Goal: Task Accomplishment & Management: Manage account settings

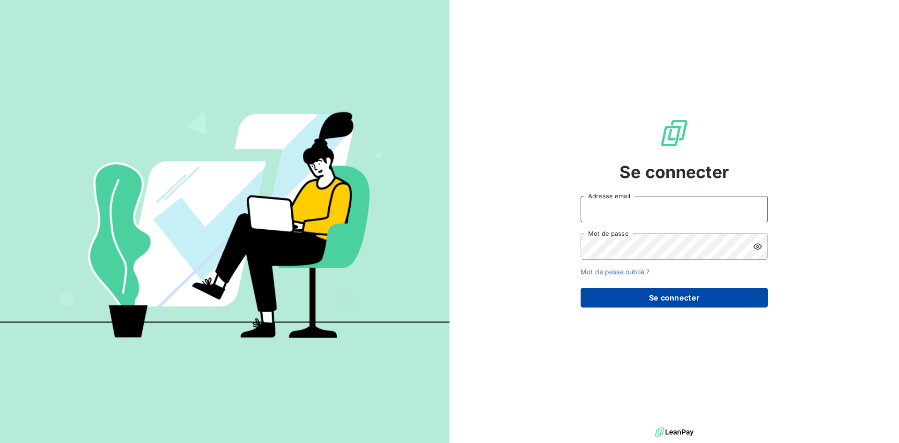
type input "[EMAIL_ADDRESS][DOMAIN_NAME]"
click at [682, 297] on button "Se connecter" at bounding box center [674, 298] width 187 height 20
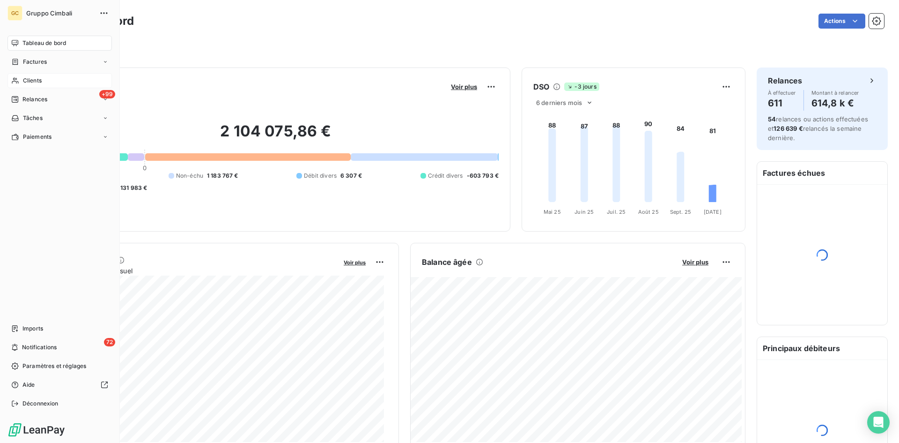
click at [29, 79] on span "Clients" at bounding box center [32, 80] width 19 height 8
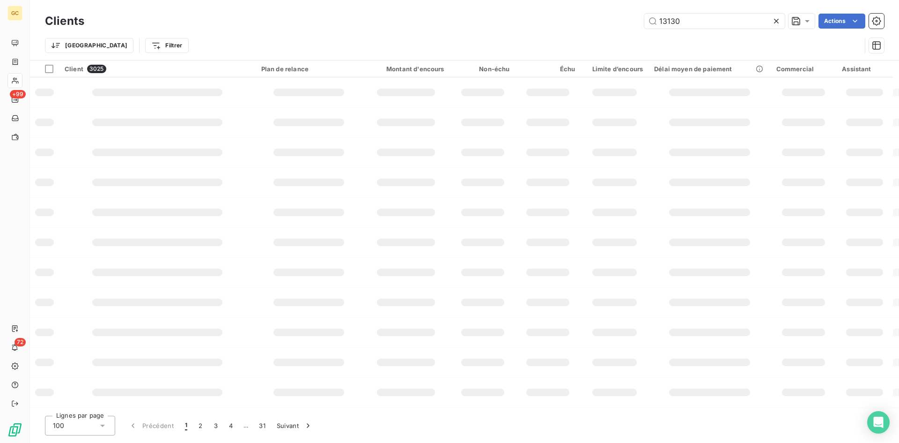
type input "13130"
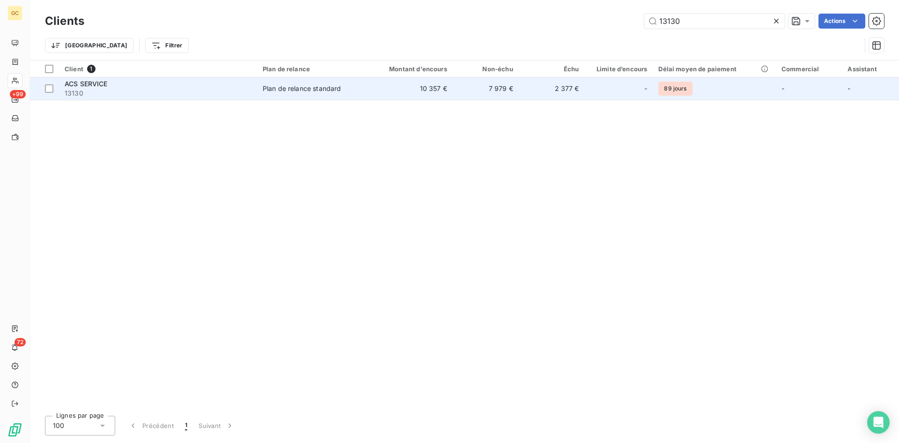
click at [87, 81] on span "ACS SERVICE" at bounding box center [86, 84] width 43 height 8
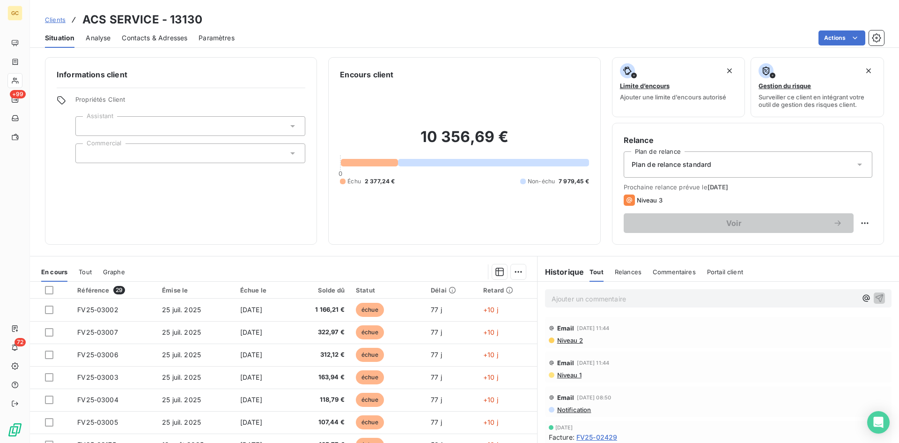
click at [135, 36] on span "Contacts & Adresses" at bounding box center [155, 37] width 66 height 9
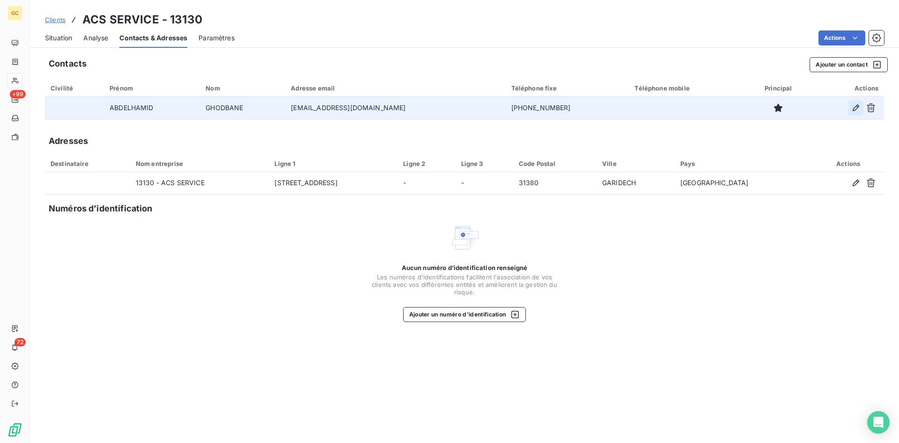
click at [858, 107] on icon "button" at bounding box center [856, 107] width 7 height 7
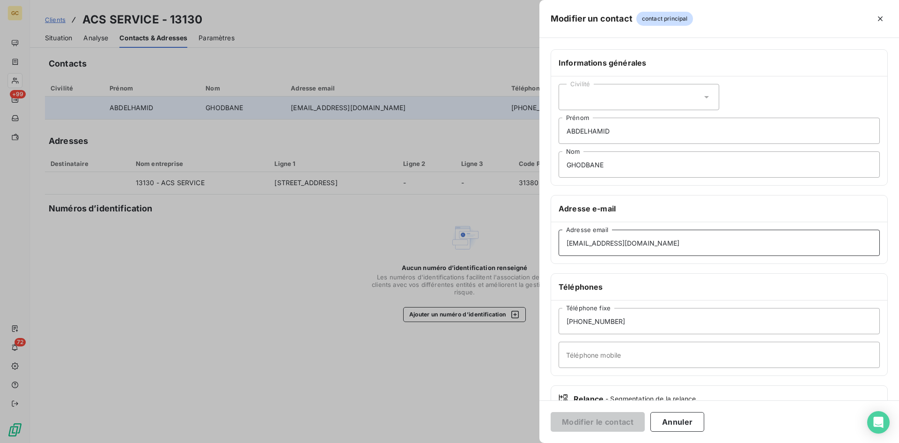
drag, startPoint x: 669, startPoint y: 240, endPoint x: 472, endPoint y: 224, distance: 197.9
click at [472, 442] on div "Modifier un contact contact principal Informations générales Civilité [PERSON_N…" at bounding box center [449, 443] width 899 height 0
paste input "[PERSON_NAME][EMAIL_ADDRESS][DOMAIN_NAME]"
type input "[PERSON_NAME][EMAIL_ADDRESS][DOMAIN_NAME]"
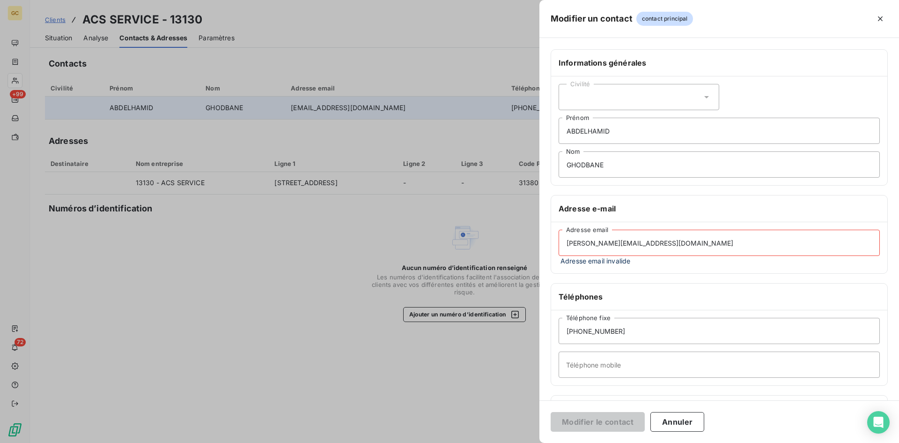
drag, startPoint x: 691, startPoint y: 243, endPoint x: 533, endPoint y: 249, distance: 158.0
click at [533, 442] on div "Modifier un contact contact principal Informations générales Civilité ABDELHAMI…" at bounding box center [449, 443] width 899 height 0
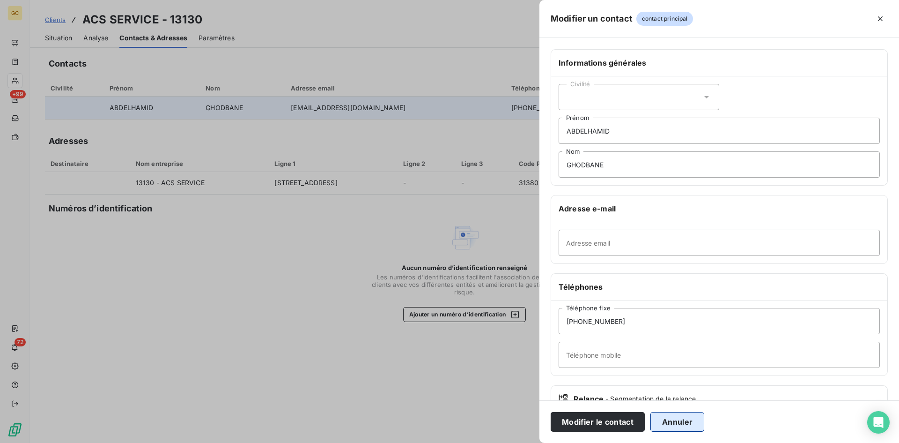
click at [688, 424] on button "Annuler" at bounding box center [678, 422] width 54 height 20
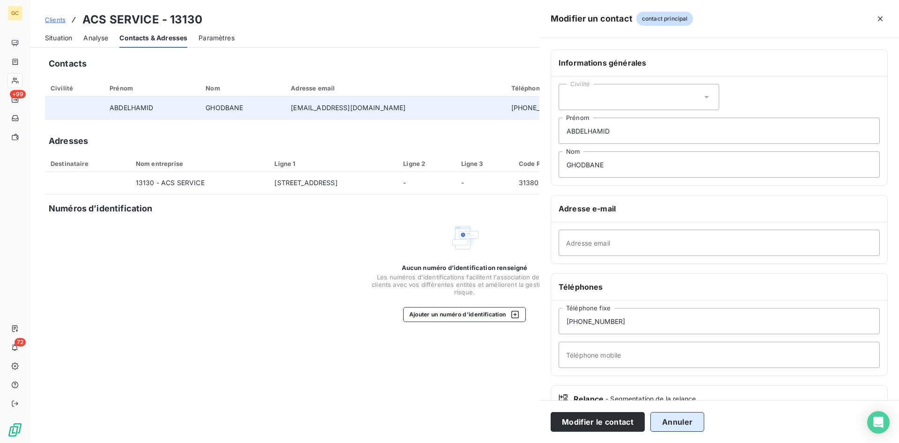
type input "[EMAIL_ADDRESS][DOMAIN_NAME]"
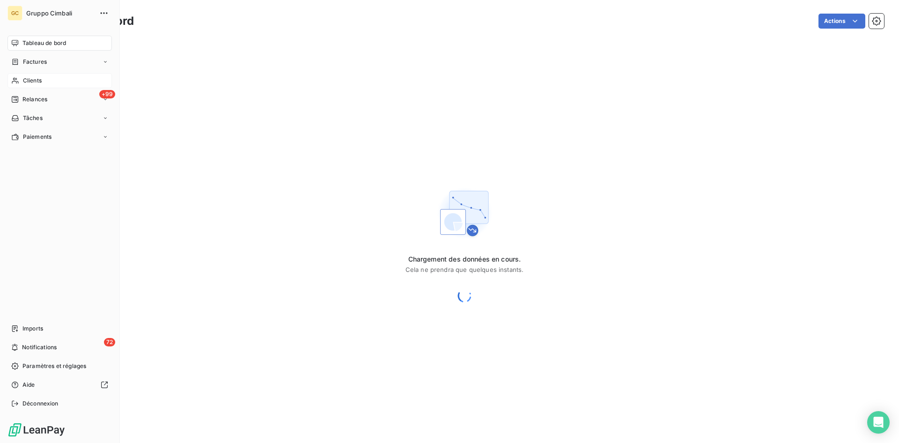
click at [25, 80] on span "Clients" at bounding box center [32, 80] width 19 height 8
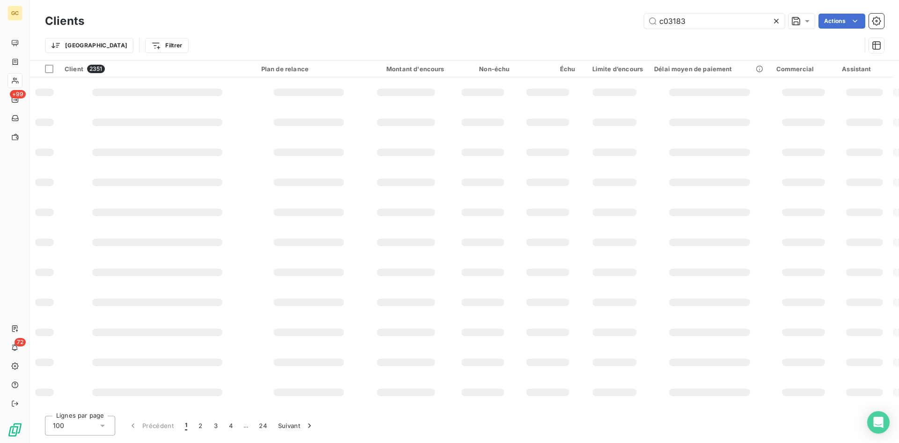
type input "c03183"
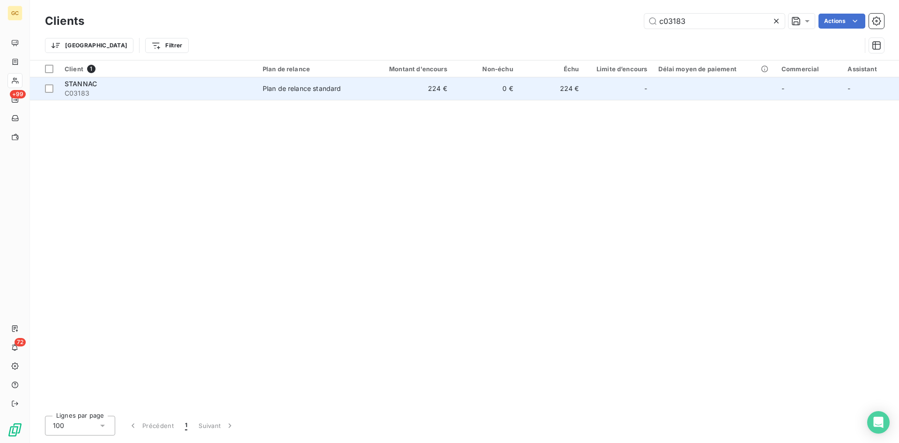
click at [83, 84] on span "STANNAC" at bounding box center [81, 84] width 32 height 8
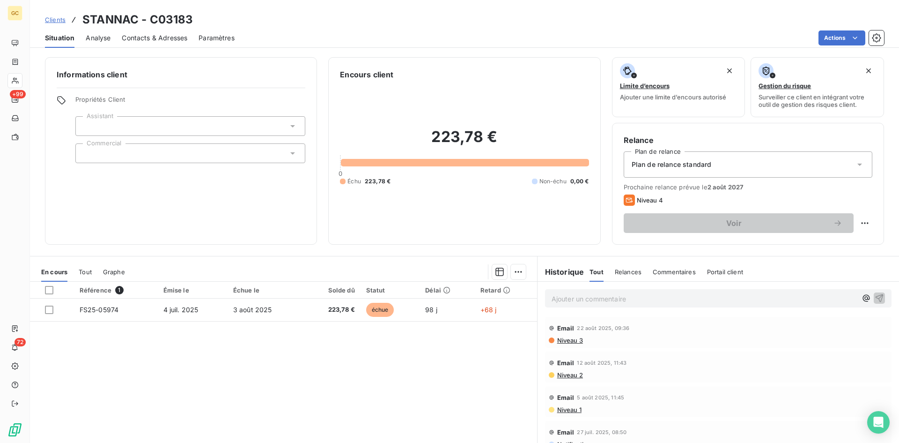
click at [142, 40] on span "Contacts & Adresses" at bounding box center [155, 37] width 66 height 9
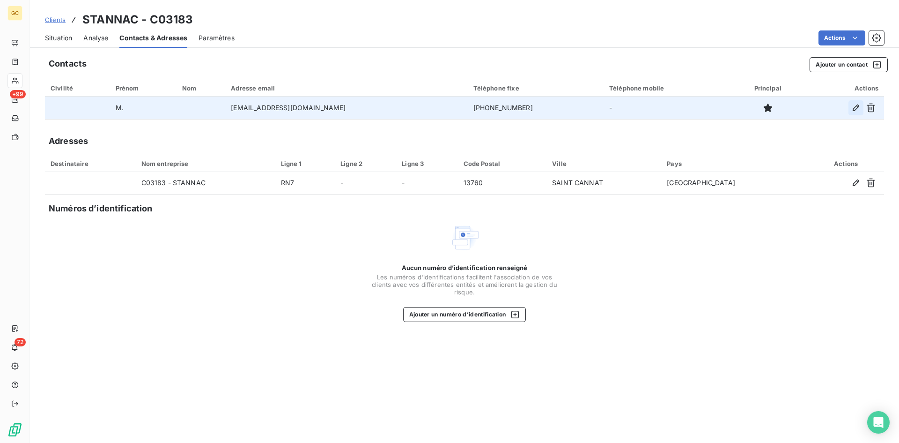
click at [855, 109] on icon "button" at bounding box center [855, 107] width 9 height 9
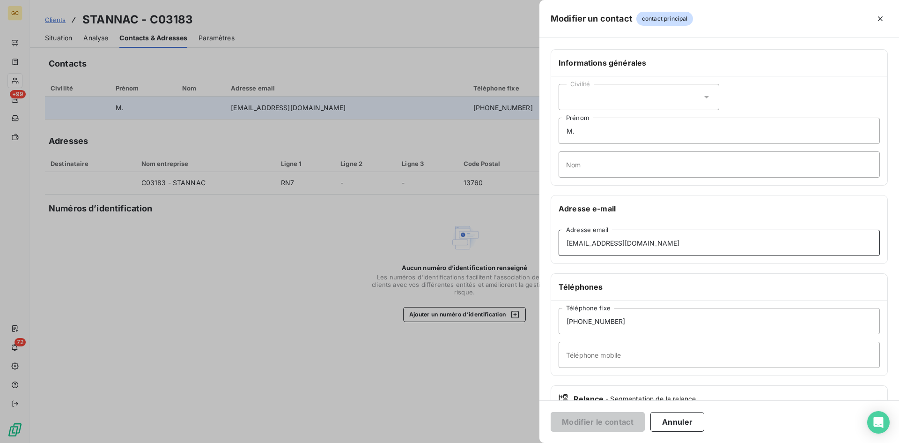
drag, startPoint x: 634, startPoint y: 244, endPoint x: 556, endPoint y: 245, distance: 77.8
click at [556, 245] on div "mspresso@free.fr Adresse email" at bounding box center [719, 242] width 336 height 41
paste input "stannac13@gmail.com"
type input "stannac13@gmail.com"
click at [614, 425] on button "Modifier le contact" at bounding box center [598, 422] width 94 height 20
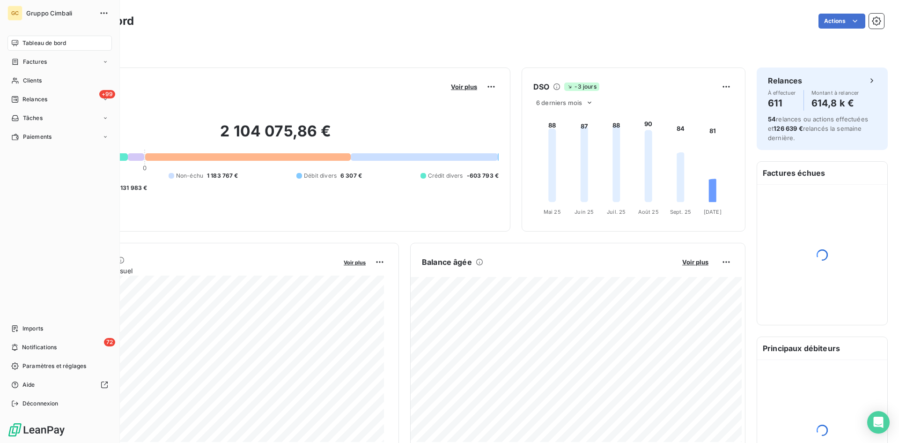
click at [23, 81] on span "Clients" at bounding box center [32, 80] width 19 height 8
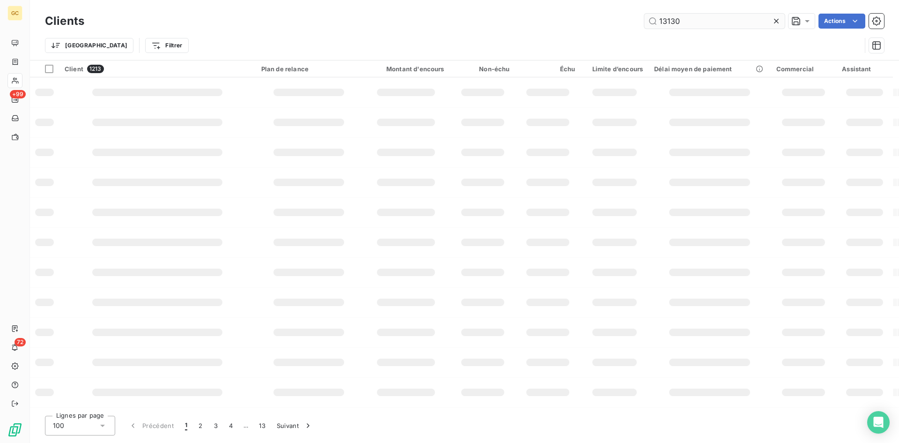
type input "13130"
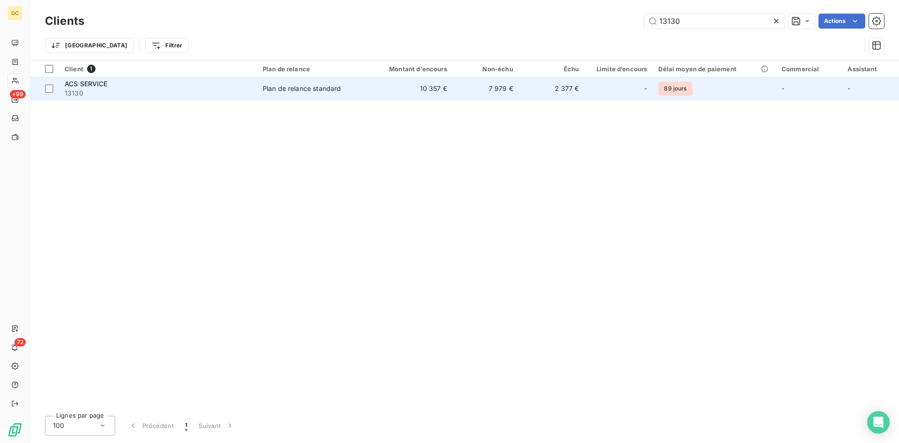
click at [93, 80] on span "ACS SERVICE" at bounding box center [86, 84] width 43 height 8
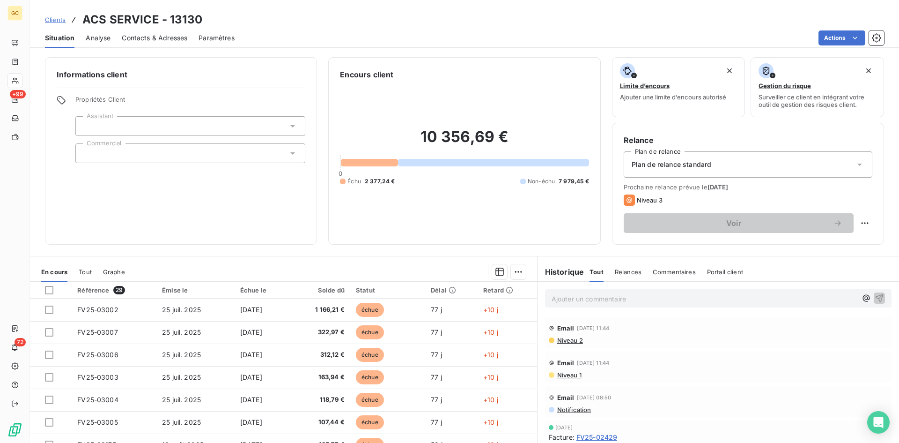
click at [139, 40] on span "Contacts & Adresses" at bounding box center [155, 37] width 66 height 9
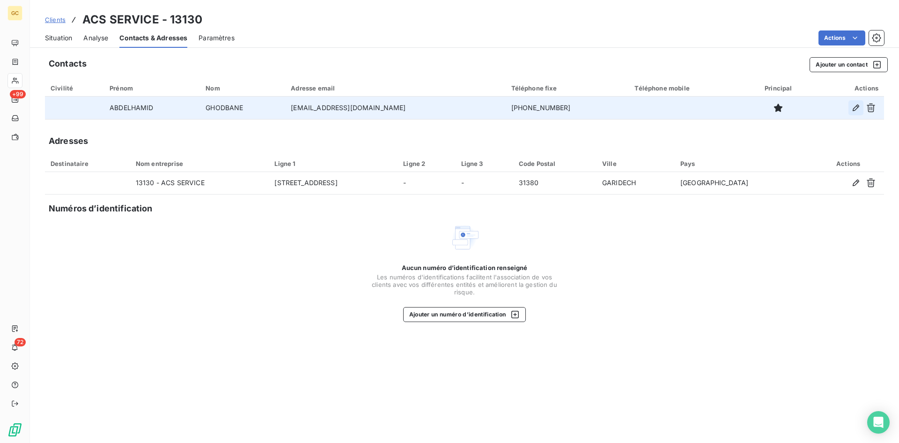
click at [856, 108] on icon "button" at bounding box center [855, 107] width 9 height 9
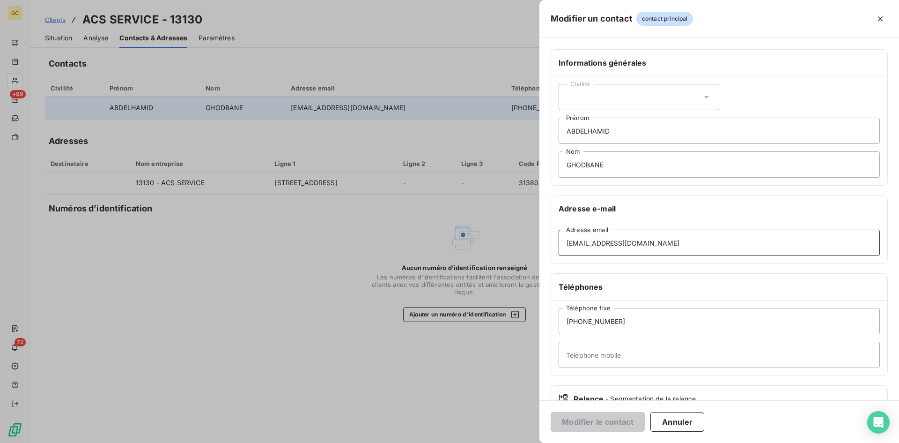
drag, startPoint x: 659, startPoint y: 244, endPoint x: 467, endPoint y: 231, distance: 192.5
click at [467, 442] on div "Modifier un contact contact principal Informations générales Civilité [PERSON_N…" at bounding box center [449, 443] width 899 height 0
paste input "[PERSON_NAME][EMAIL_ADDRESS][DOMAIN_NAME]"
type input "[PERSON_NAME][EMAIL_ADDRESS][DOMAIN_NAME]"
click at [602, 419] on button "Modifier le contact" at bounding box center [598, 422] width 94 height 20
